Goal: Navigation & Orientation: Find specific page/section

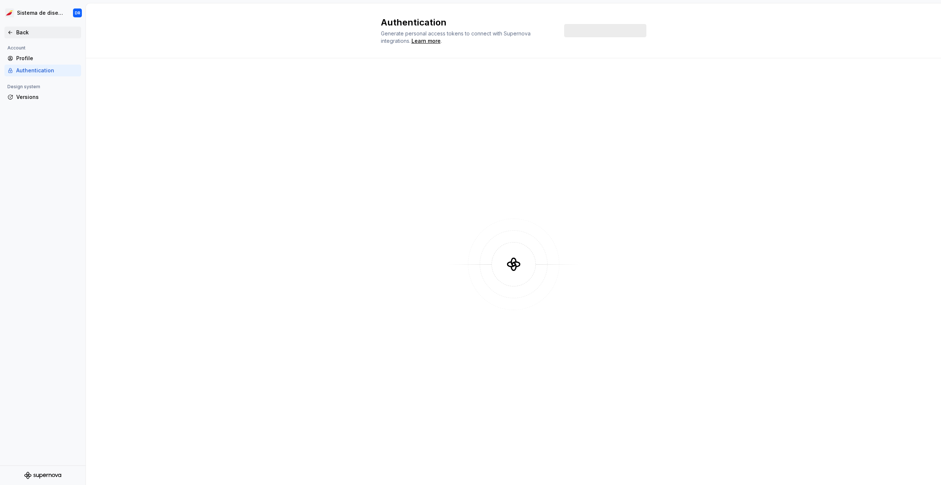
click at [28, 30] on div "Back" at bounding box center [47, 32] width 62 height 7
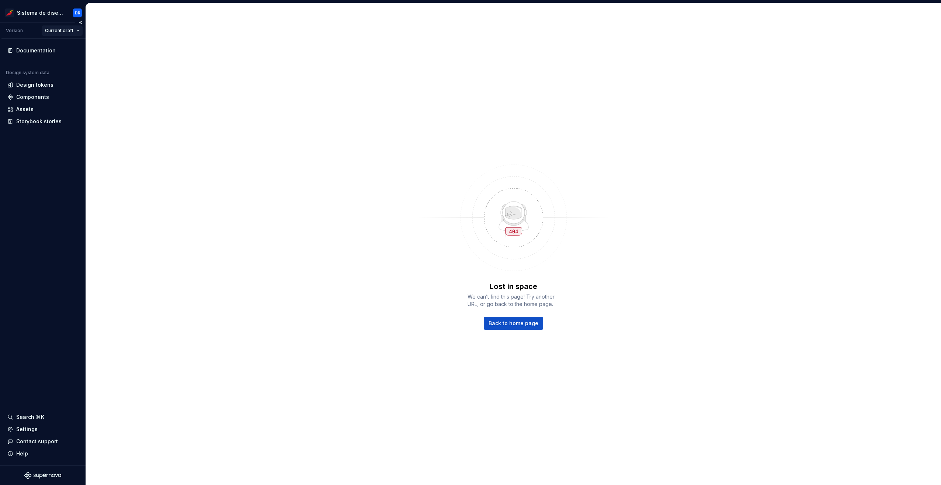
click at [62, 31] on html "Sistema de diseño Iberia DR Version Current draft Documentation Design system d…" at bounding box center [470, 242] width 941 height 485
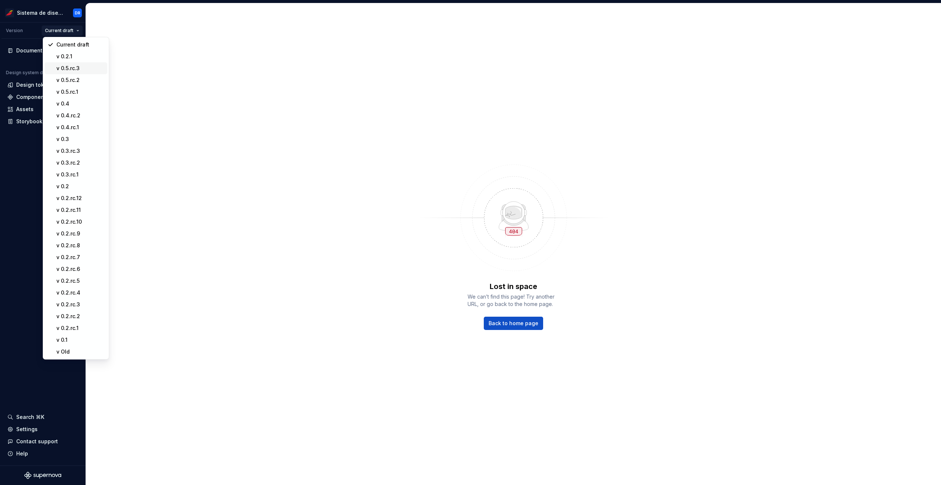
click at [81, 70] on div "v 0.5.rc.3" at bounding box center [80, 68] width 48 height 7
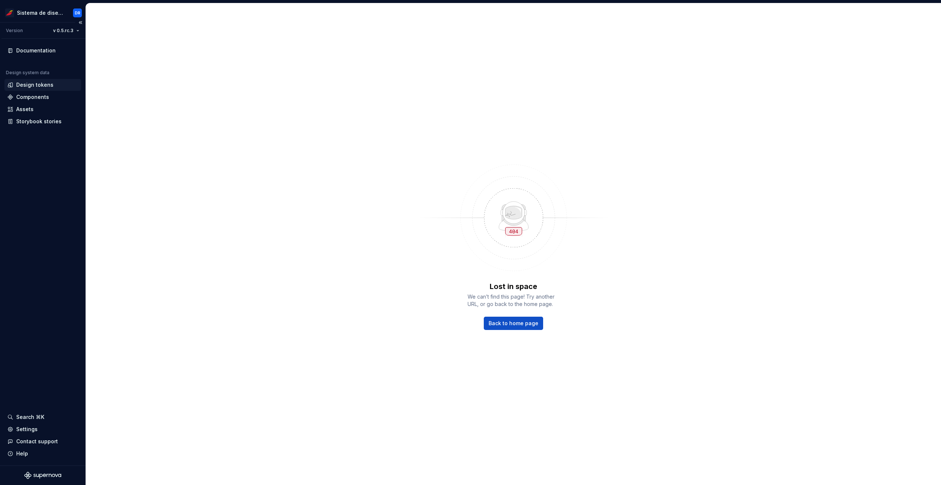
click at [42, 80] on div "Design tokens" at bounding box center [42, 85] width 77 height 12
